Goal: Task Accomplishment & Management: Contribute content

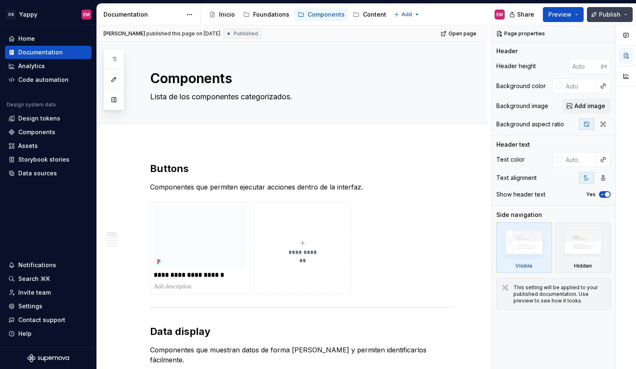
click at [605, 13] on span "Publish" at bounding box center [610, 14] width 22 height 8
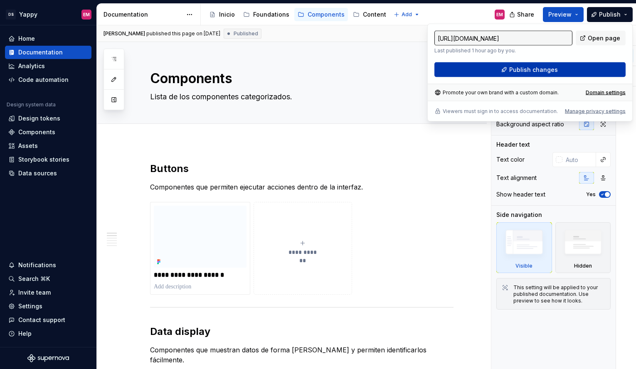
click at [523, 72] on span "Publish changes" at bounding box center [533, 70] width 49 height 8
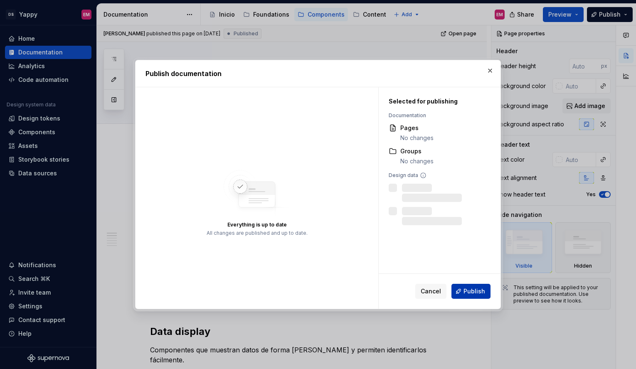
click at [475, 296] on button "Publish" at bounding box center [470, 291] width 39 height 15
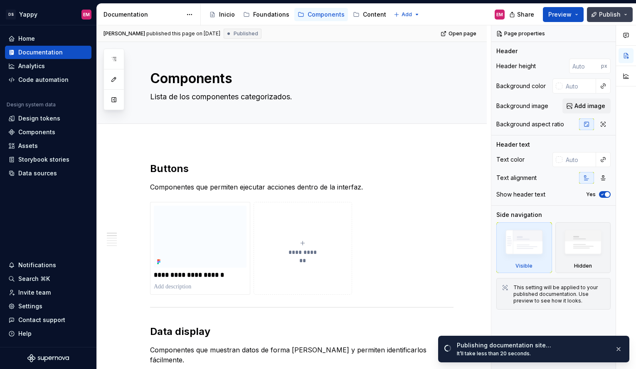
click at [601, 14] on span "Publish" at bounding box center [610, 14] width 22 height 8
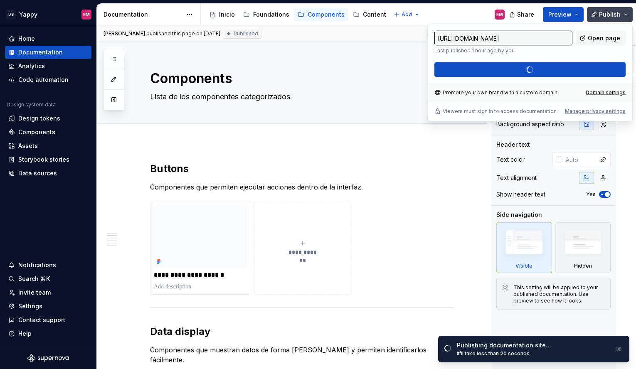
click at [602, 14] on span "Publish" at bounding box center [610, 14] width 22 height 8
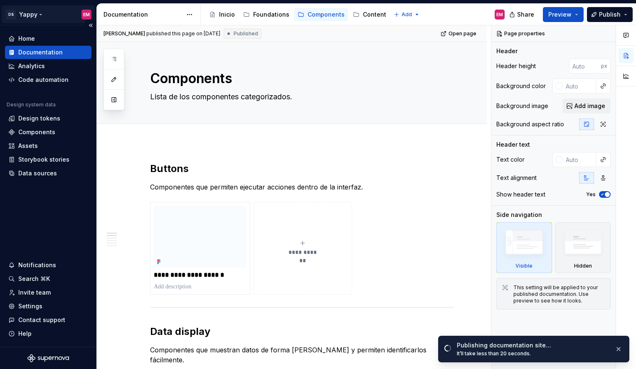
click at [32, 13] on html "DS Yappy EM Home Documentation Analytics Code automation Design system data Des…" at bounding box center [318, 184] width 636 height 369
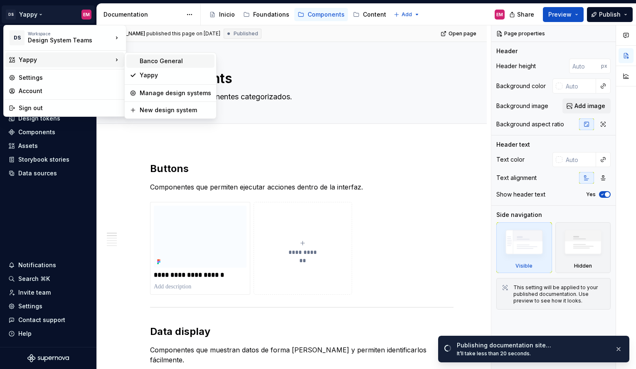
click at [143, 64] on div "Banco General" at bounding box center [175, 61] width 71 height 8
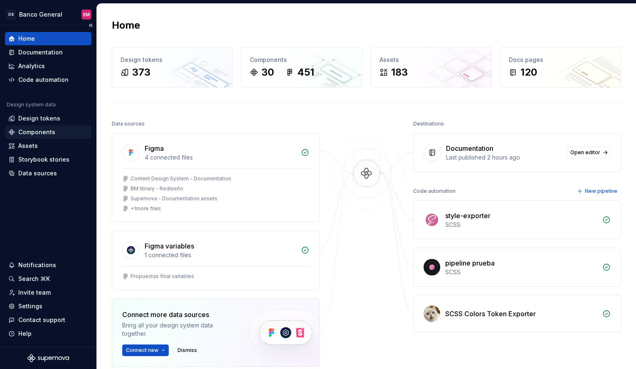
click at [33, 130] on div "Components" at bounding box center [36, 132] width 37 height 8
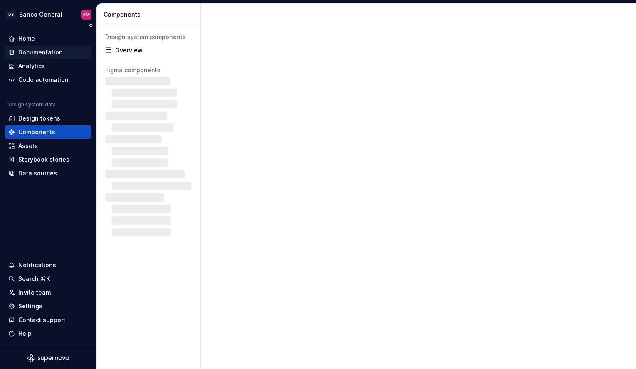
click at [33, 54] on div "Documentation" at bounding box center [40, 52] width 44 height 8
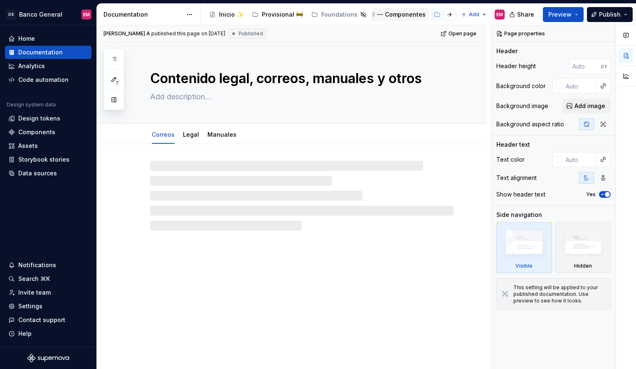
click at [403, 13] on div "Componentes" at bounding box center [405, 14] width 41 height 8
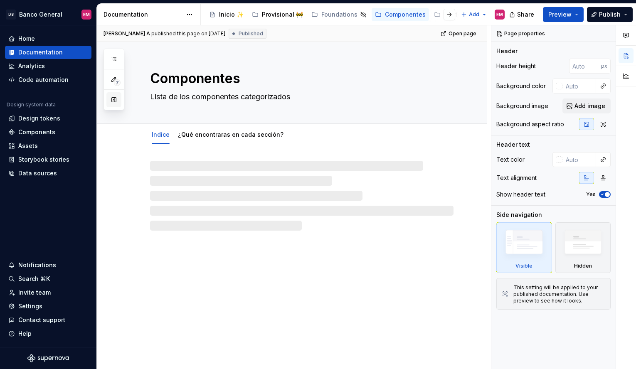
click at [113, 102] on button "button" at bounding box center [113, 99] width 15 height 15
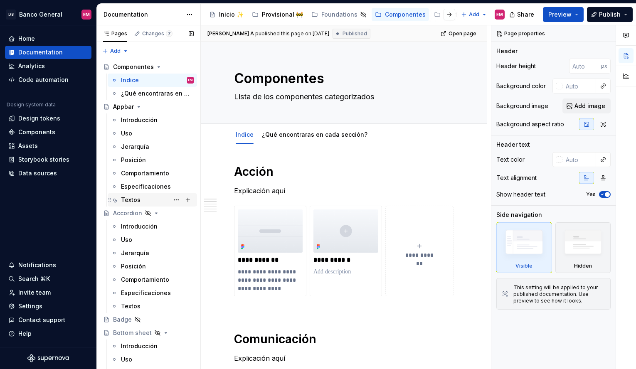
click at [131, 198] on div "Textos" at bounding box center [131, 200] width 20 height 8
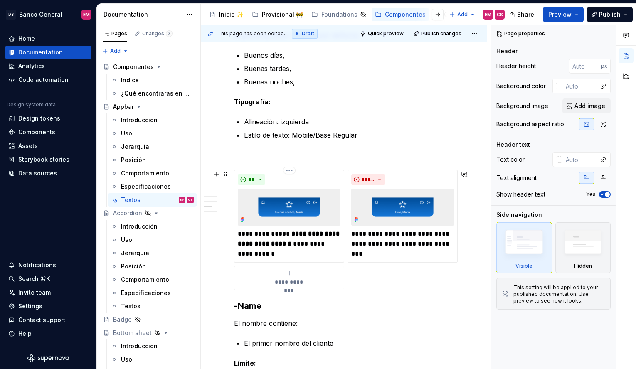
scroll to position [680, 0]
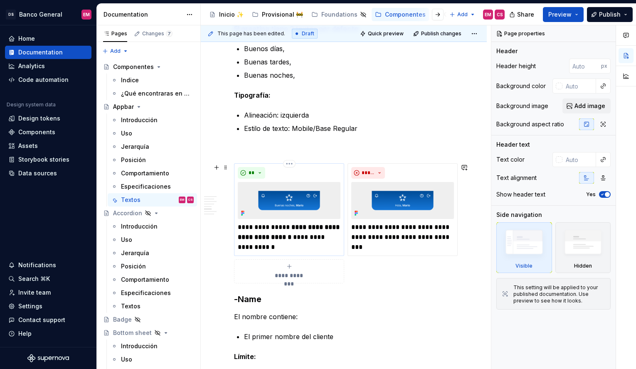
click at [311, 174] on div "**" at bounding box center [289, 173] width 103 height 12
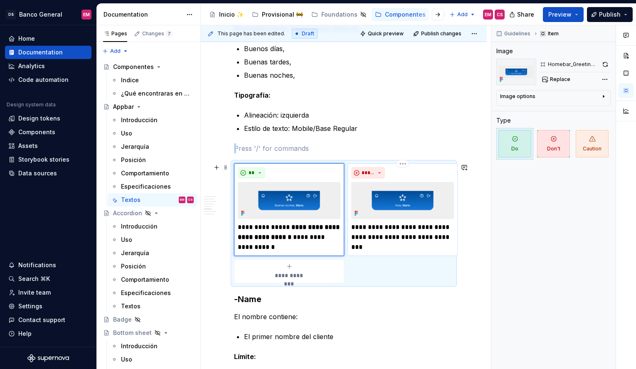
click at [419, 241] on p "**********" at bounding box center [402, 232] width 103 height 20
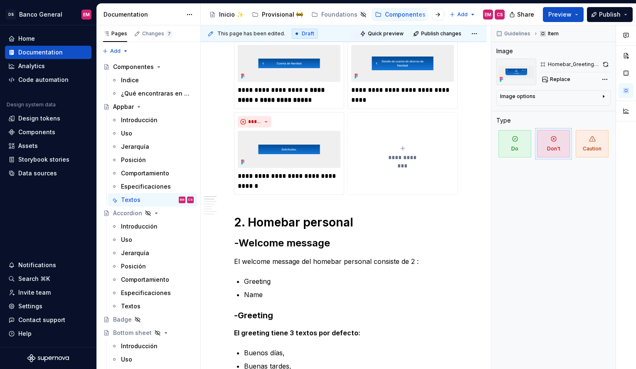
scroll to position [117, 0]
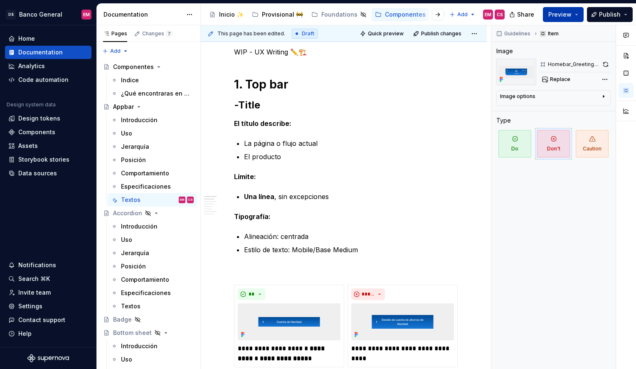
click at [569, 14] on span "Preview" at bounding box center [559, 14] width 23 height 8
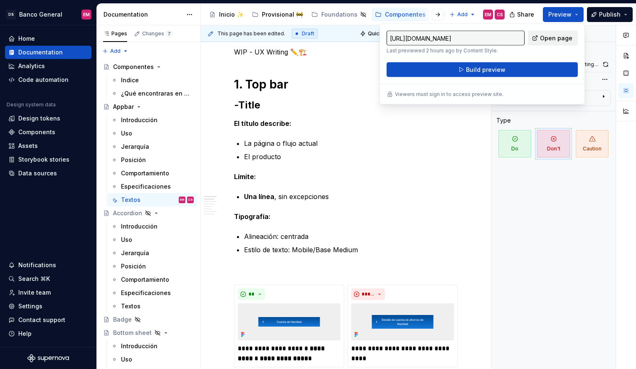
click at [555, 38] on span "Open page" at bounding box center [556, 38] width 32 height 8
click at [42, 12] on html "DS Banco General EM Home Documentation Analytics Code automation Design system …" at bounding box center [318, 184] width 636 height 369
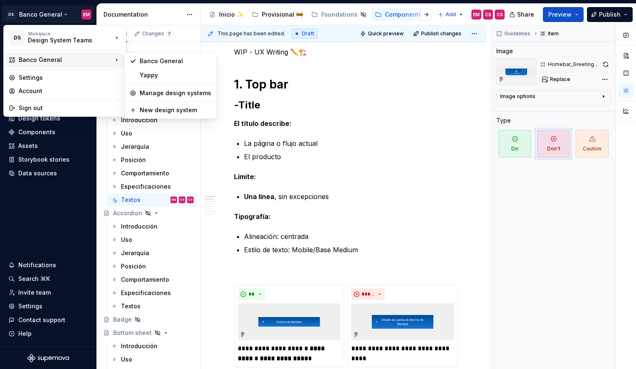
click at [142, 7] on html "DS Banco General EM Home Documentation Analytics Code automation Design system …" at bounding box center [318, 184] width 636 height 369
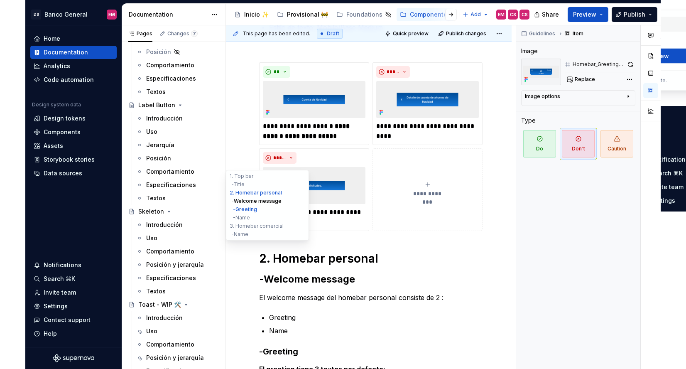
scroll to position [806, 0]
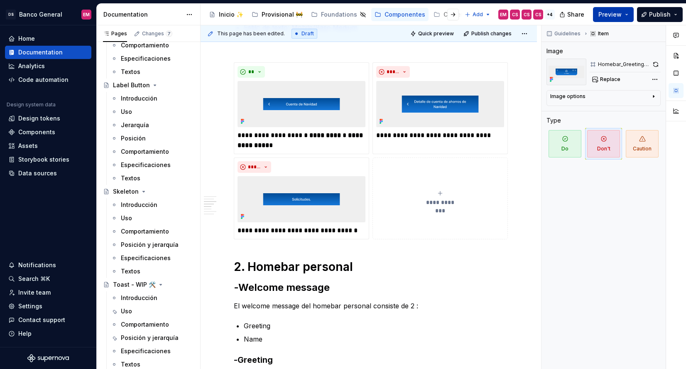
click at [611, 15] on span "Preview" at bounding box center [610, 14] width 23 height 8
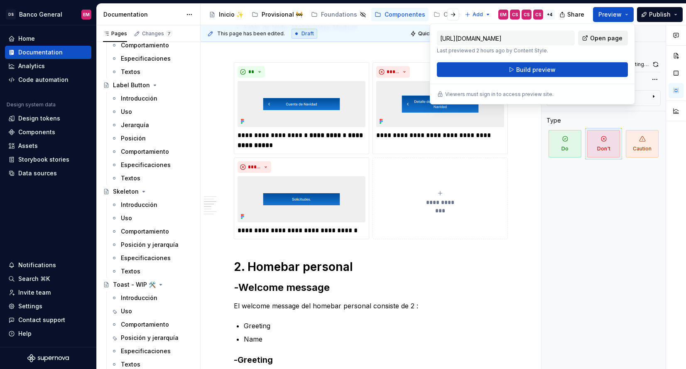
click at [603, 36] on span "Open page" at bounding box center [606, 38] width 32 height 8
click at [338, 193] on img at bounding box center [302, 199] width 128 height 46
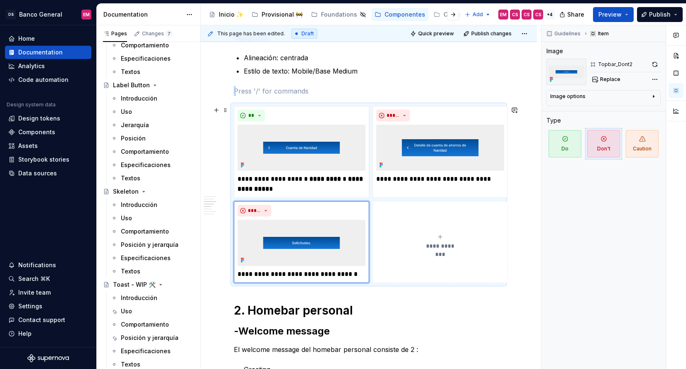
scroll to position [283, 0]
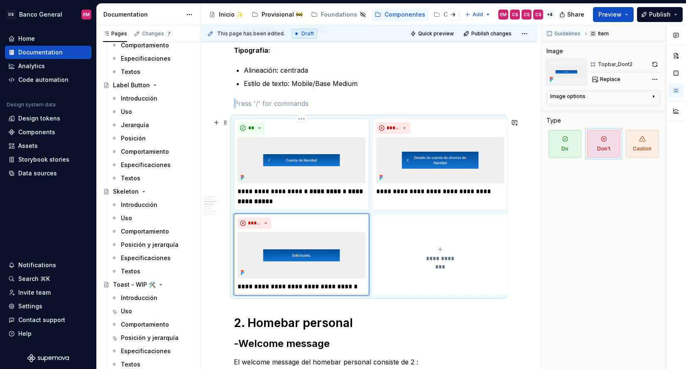
type textarea "*"
click at [269, 128] on div "**" at bounding box center [302, 128] width 128 height 12
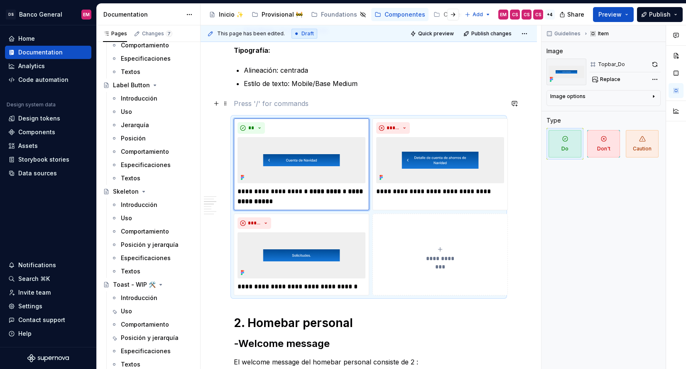
drag, startPoint x: 378, startPoint y: 104, endPoint x: 345, endPoint y: 104, distance: 32.8
click at [378, 104] on p at bounding box center [369, 103] width 270 height 10
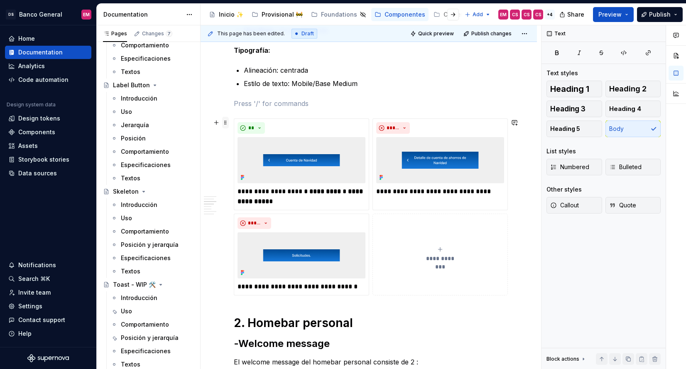
click at [226, 123] on span at bounding box center [225, 123] width 7 height 12
